Goal: Information Seeking & Learning: Learn about a topic

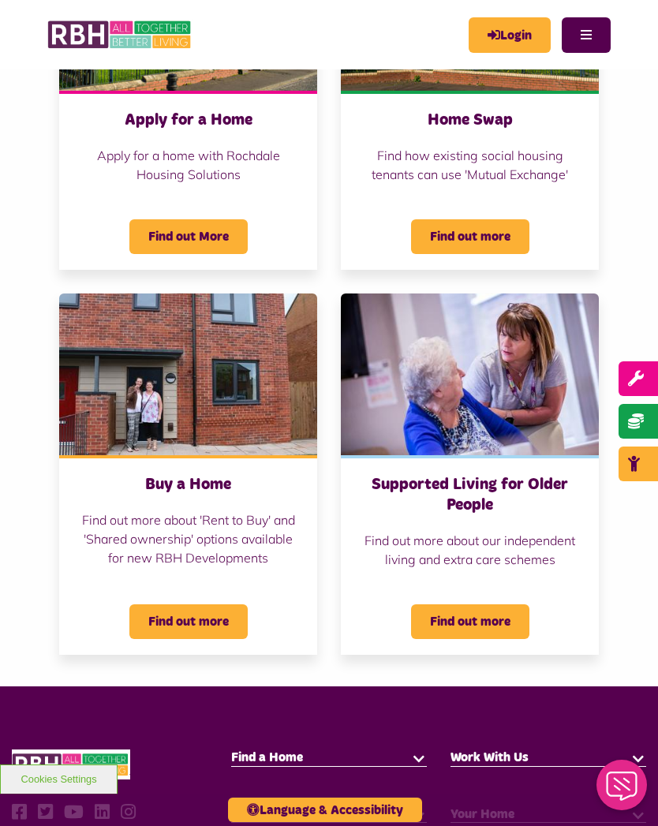
scroll to position [573, 0]
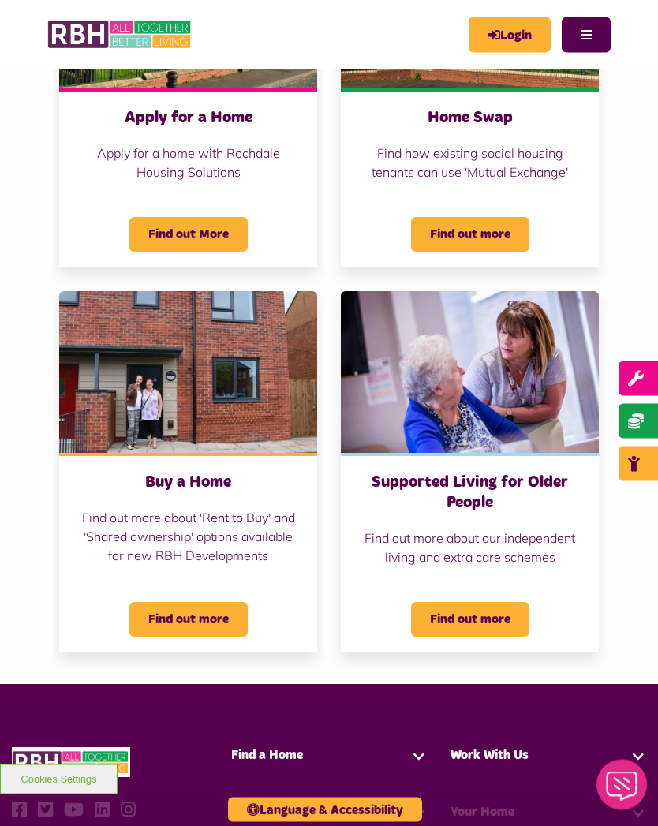
click at [470, 609] on span "Find out more" at bounding box center [470, 619] width 118 height 35
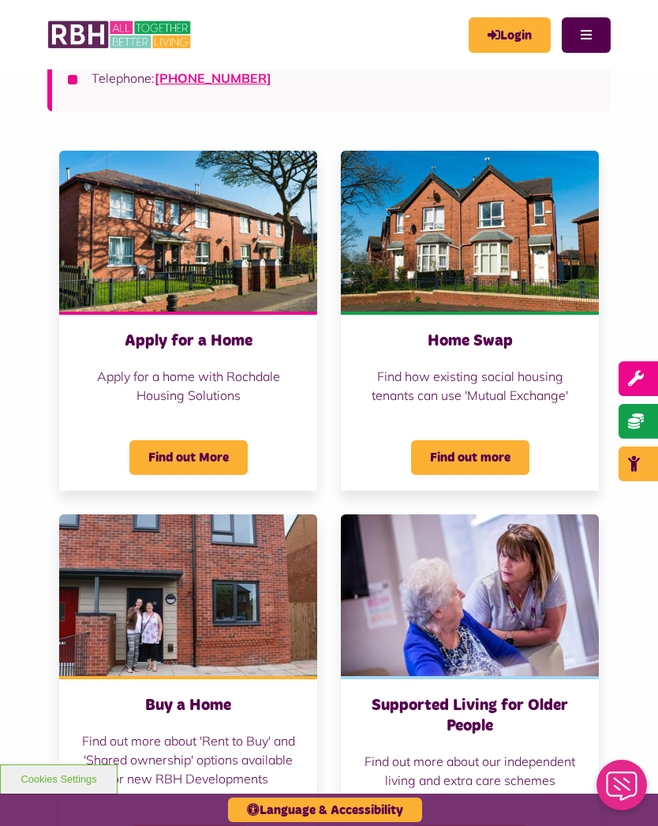
scroll to position [346, 0]
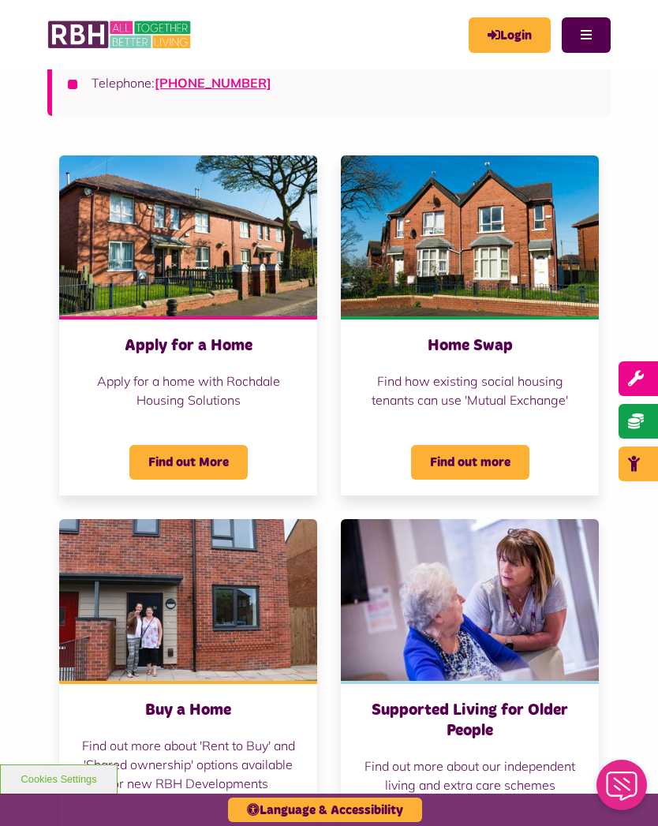
click at [51, 619] on div "Buy a Home Find out more about 'Rent to Buy' and 'Shared ownership' options ava…" at bounding box center [188, 699] width 282 height 360
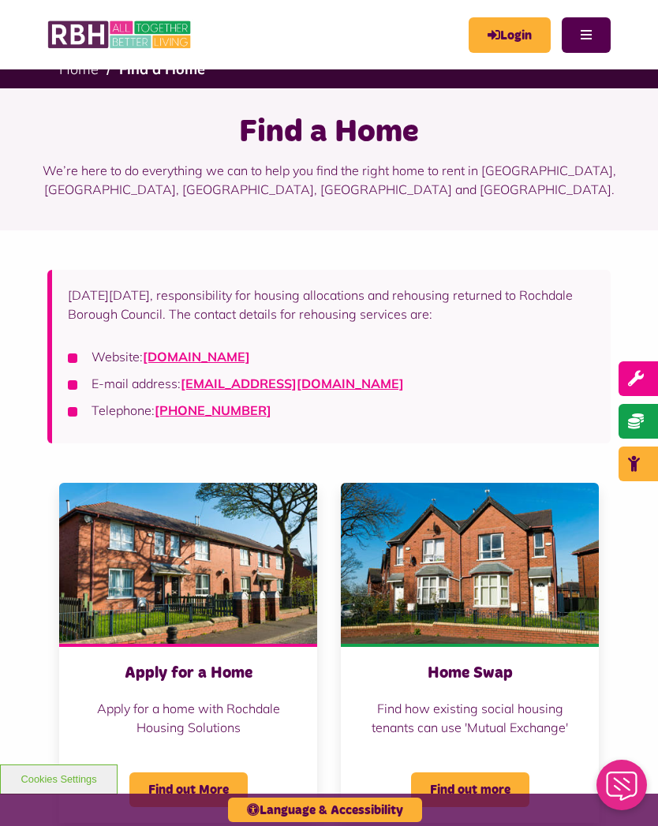
scroll to position [14, 0]
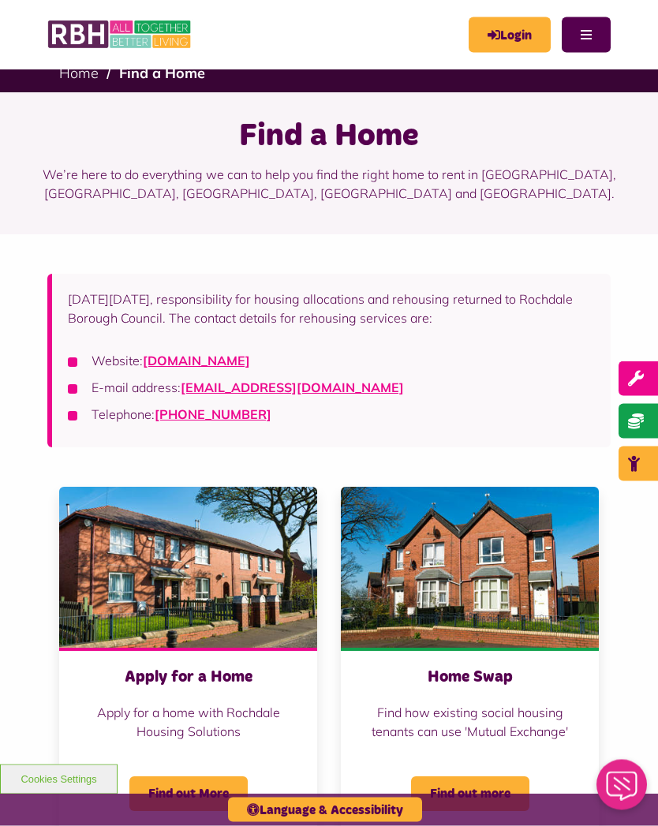
click at [250, 353] on link "rochdalehousingsolutions.co.uk" at bounding box center [196, 361] width 107 height 16
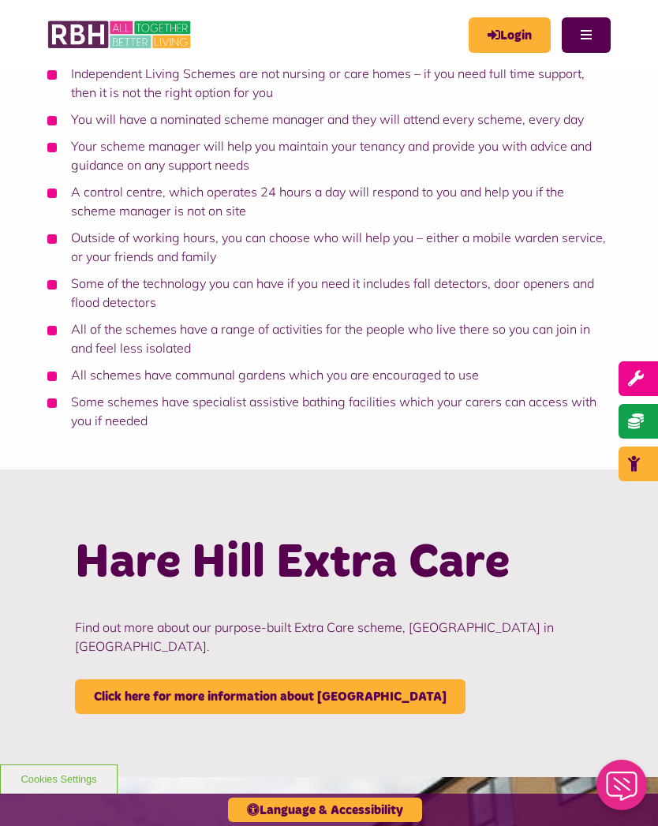
scroll to position [818, 0]
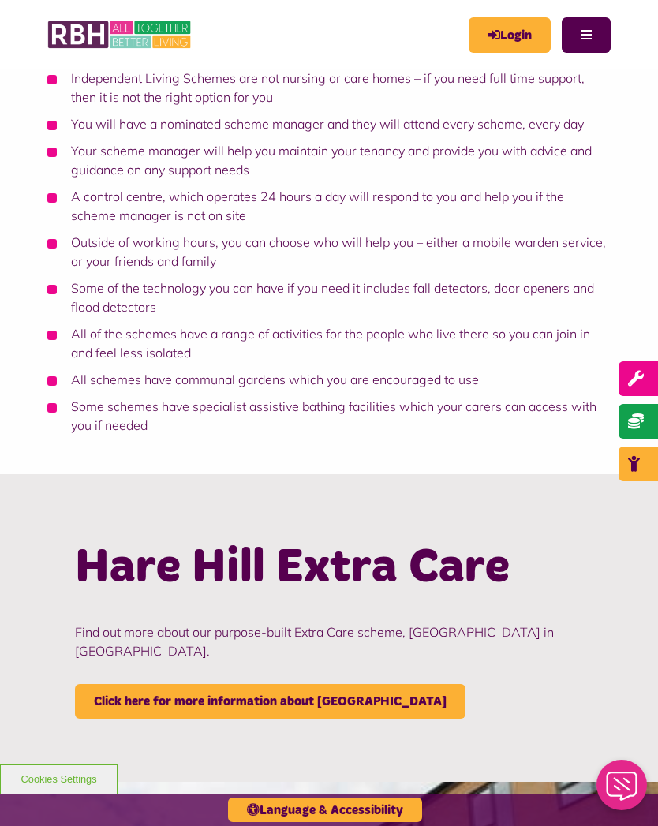
click at [136, 684] on link "Click here for more information about Hare Hill" at bounding box center [270, 701] width 390 height 35
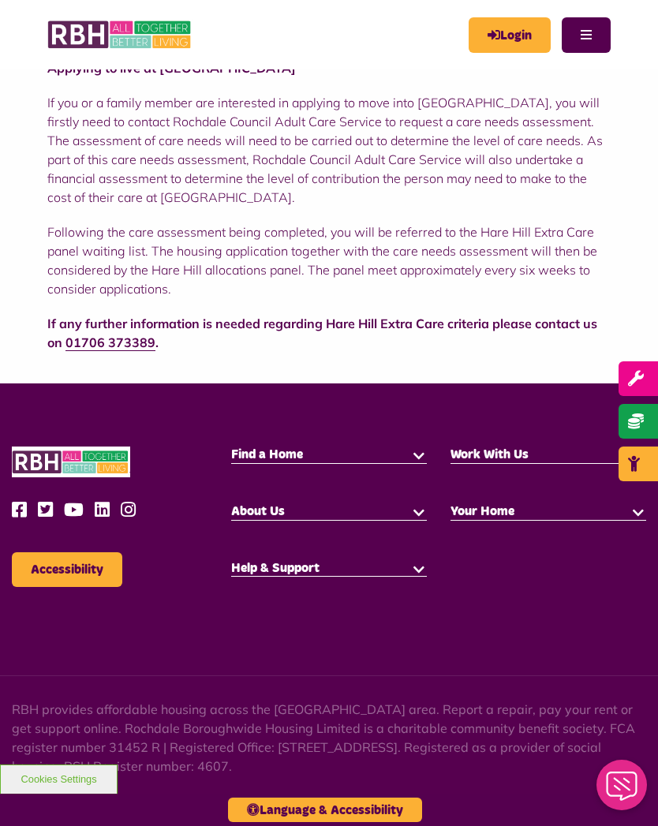
scroll to position [568, 0]
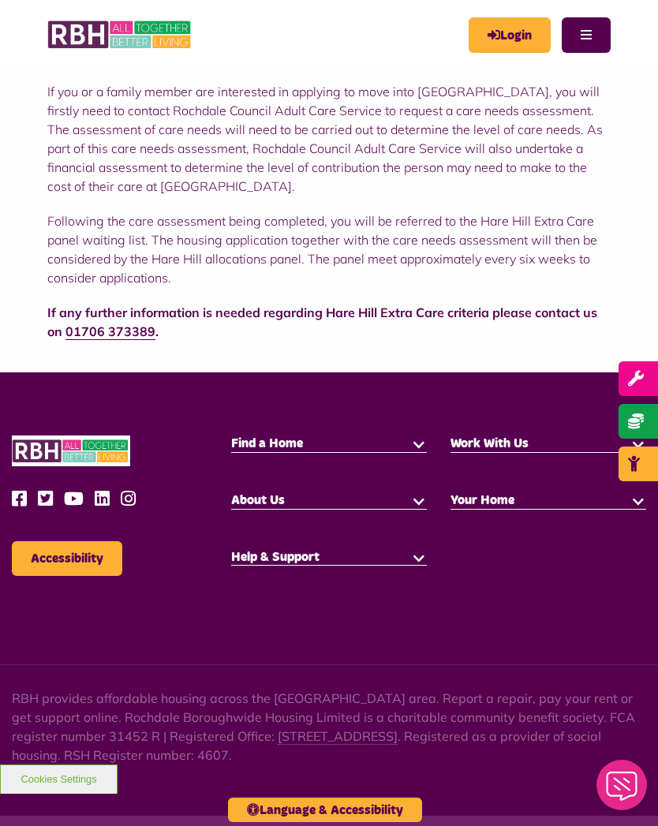
click at [270, 438] on span "Find a Home" at bounding box center [267, 443] width 72 height 13
click at [265, 449] on span "Find a Home" at bounding box center [267, 443] width 72 height 13
click at [272, 442] on span "Find a Home" at bounding box center [267, 443] width 72 height 13
click at [256, 445] on span "Find a Home" at bounding box center [267, 443] width 72 height 13
click at [269, 444] on span "Find a Home" at bounding box center [267, 443] width 72 height 13
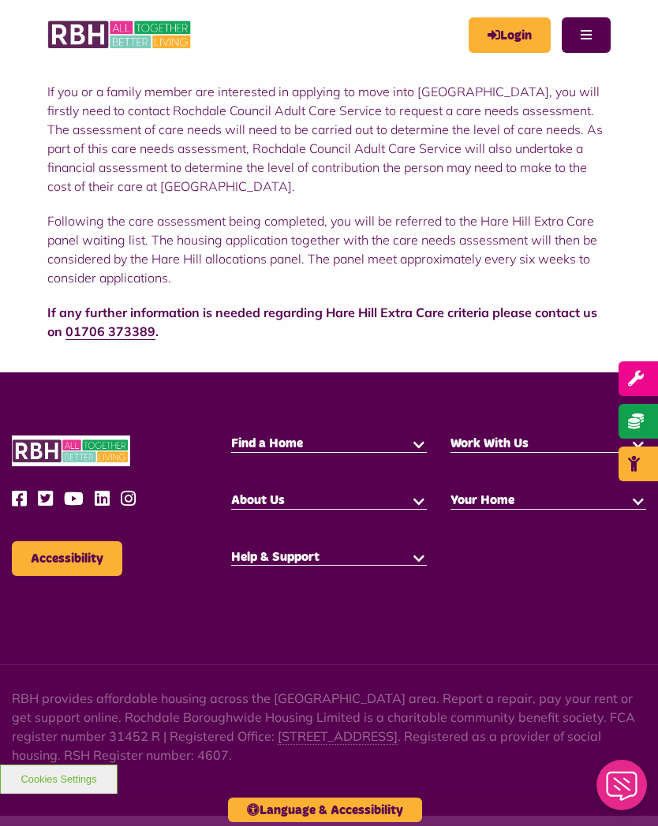
click at [404, 449] on h5 "Find a Home" at bounding box center [329, 443] width 196 height 17
click at [401, 452] on div "Find a Home Social Housing Buying a Home" at bounding box center [328, 451] width 219 height 33
click at [258, 451] on h5 "Find a Home" at bounding box center [329, 443] width 196 height 17
click at [239, 449] on h5 "Find a Home" at bounding box center [329, 443] width 196 height 17
click at [233, 449] on h5 "Find a Home" at bounding box center [329, 443] width 196 height 17
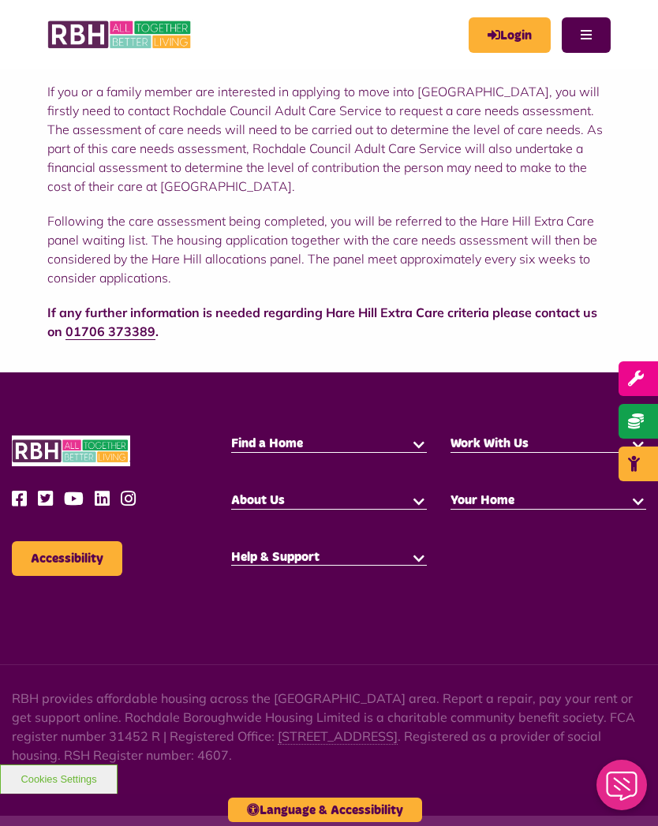
click at [227, 448] on div "Find a Home Social Housing Buying a Home" at bounding box center [328, 451] width 219 height 33
click at [229, 450] on div "Find a Home Social Housing Buying a Home" at bounding box center [328, 451] width 219 height 33
click at [246, 460] on div "Find a Home Social Housing Buying a Home" at bounding box center [328, 451] width 219 height 33
click at [281, 461] on div "Find a Home Social Housing Buying a Home" at bounding box center [328, 451] width 219 height 33
click at [319, 455] on div "Find a Home Social Housing Buying a Home" at bounding box center [328, 451] width 219 height 33
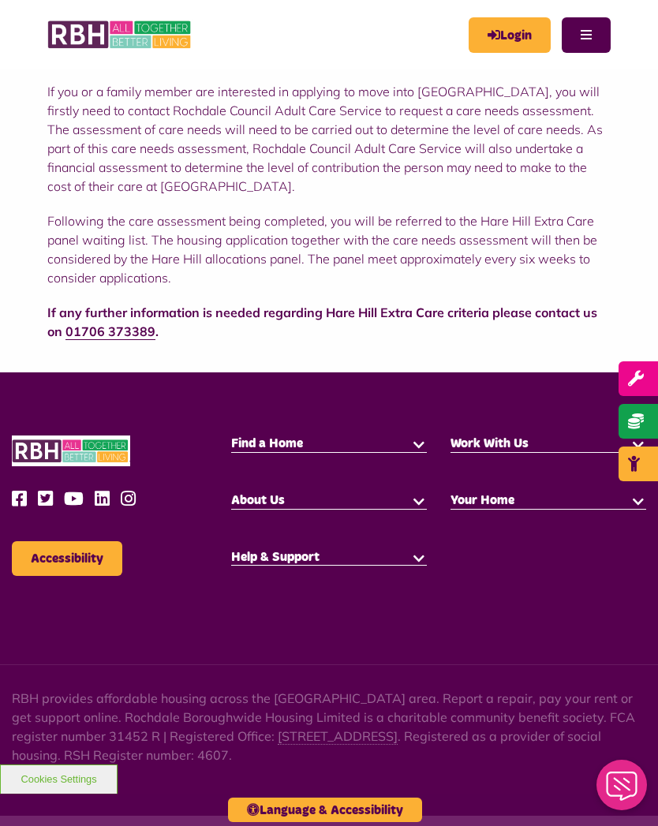
click at [382, 449] on h5 "Find a Home" at bounding box center [329, 443] width 196 height 17
click at [399, 448] on h5 "Find a Home" at bounding box center [329, 443] width 196 height 17
click at [405, 452] on div "Find a Home Social Housing Buying a Home" at bounding box center [328, 451] width 219 height 33
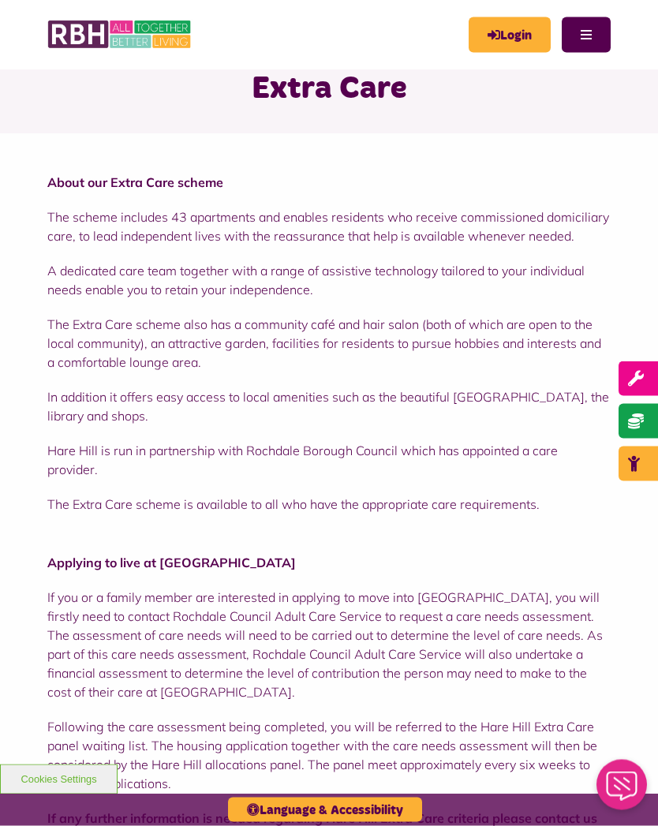
scroll to position [0, 0]
